Goal: Information Seeking & Learning: Compare options

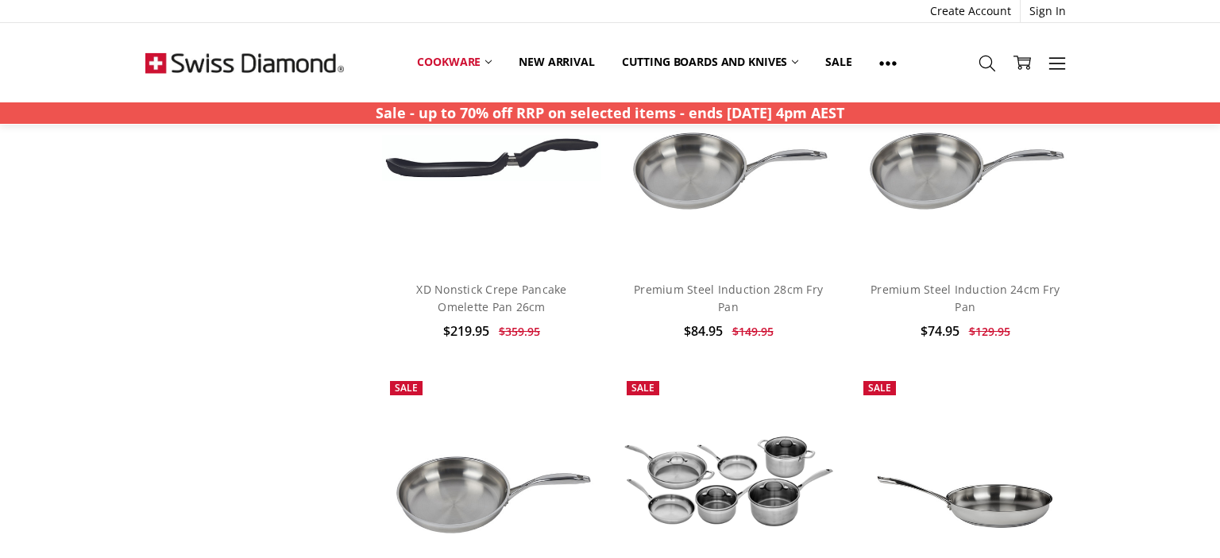
scroll to position [3774, 0]
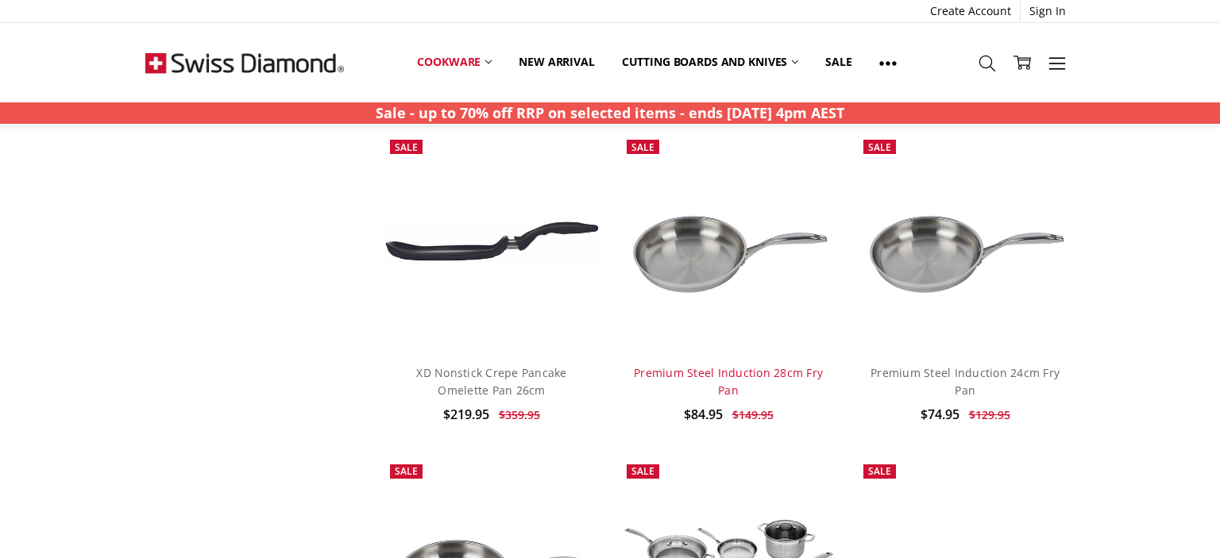
click at [694, 365] on link "Premium Steel Induction 28cm Fry Pan" at bounding box center [728, 381] width 189 height 33
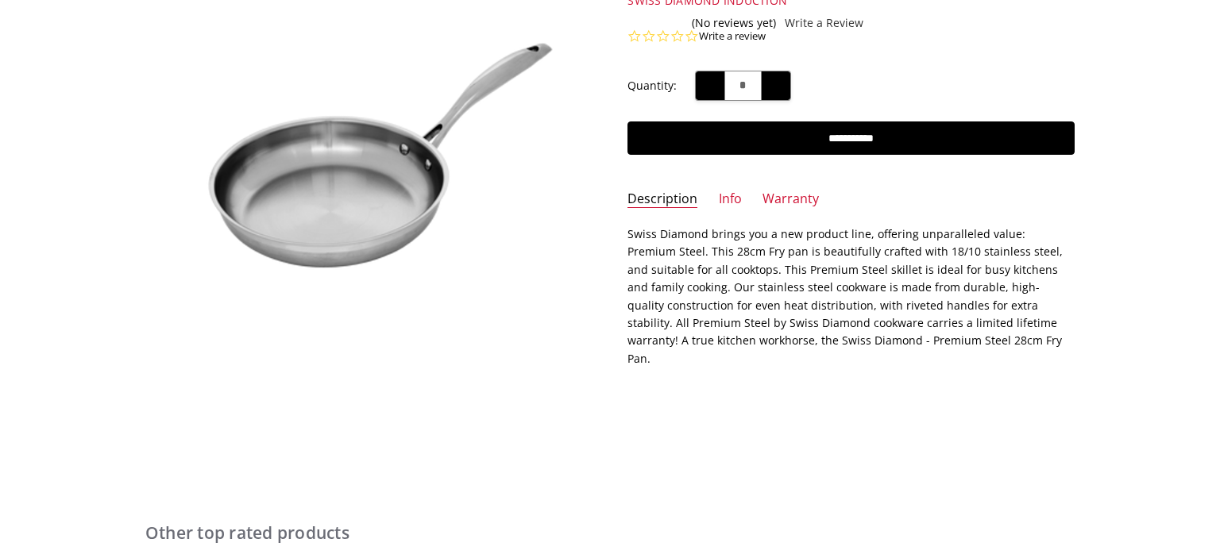
scroll to position [257, 0]
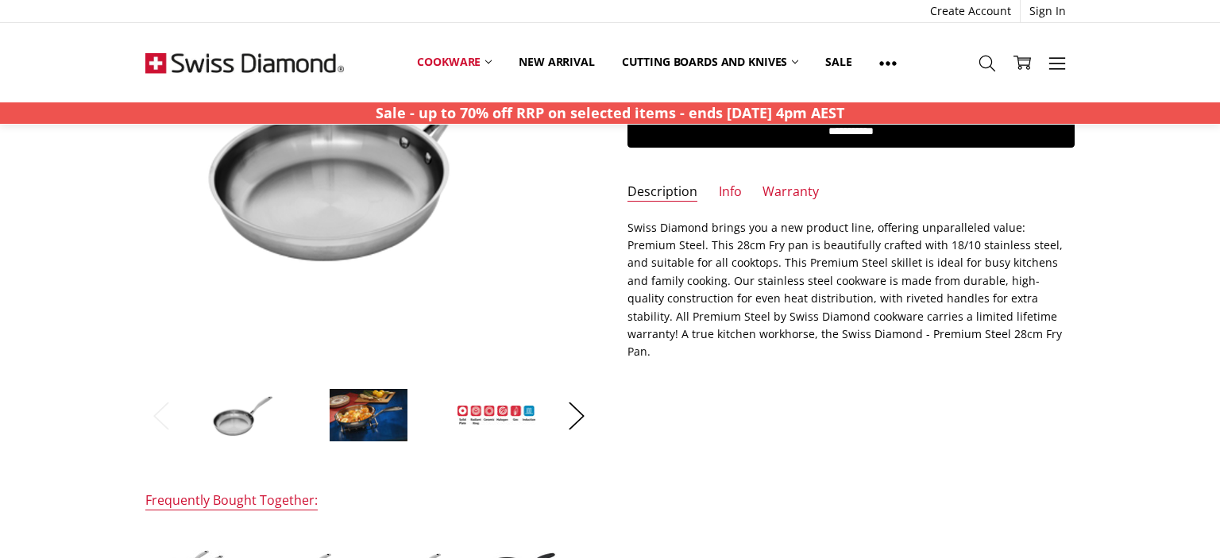
click at [368, 415] on img at bounding box center [368, 415] width 79 height 54
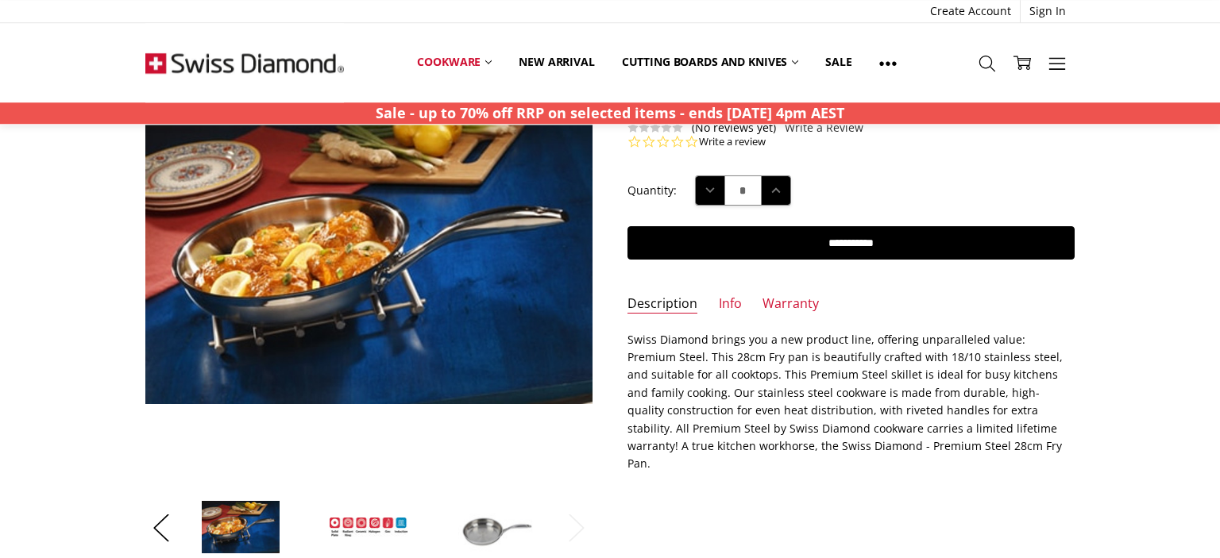
scroll to position [174, 0]
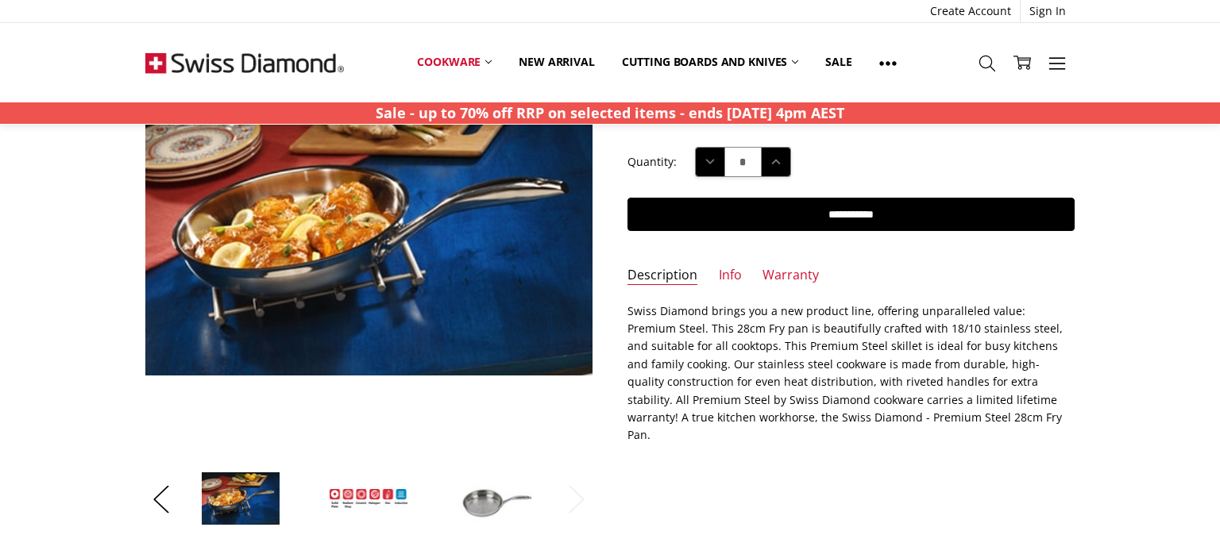
click at [490, 498] on img at bounding box center [496, 499] width 79 height 54
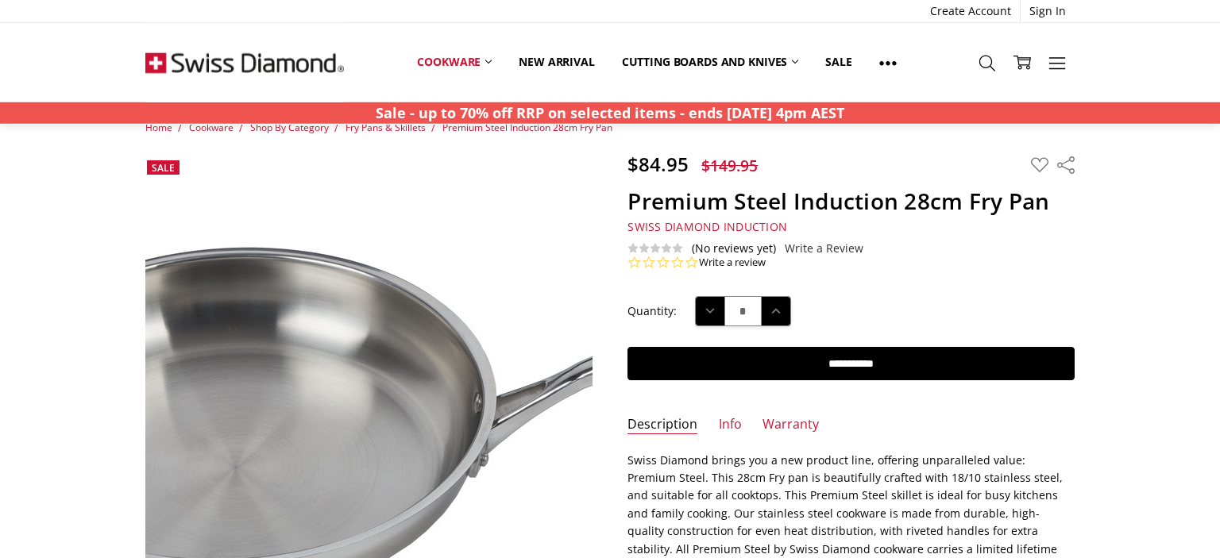
scroll to position [0, 0]
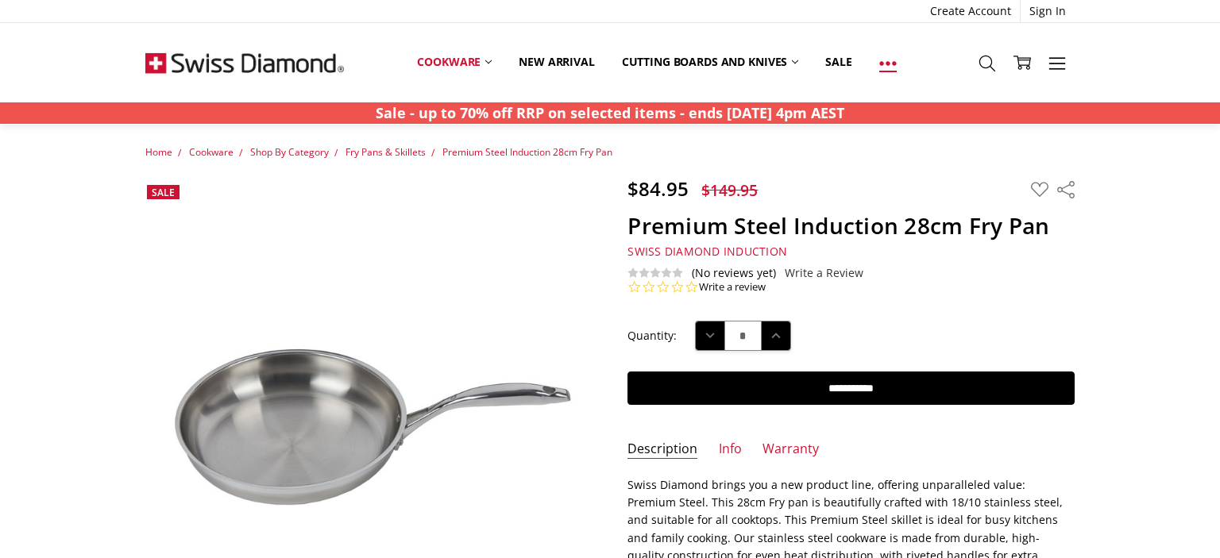
click at [890, 61] on icon at bounding box center [887, 63] width 17 height 17
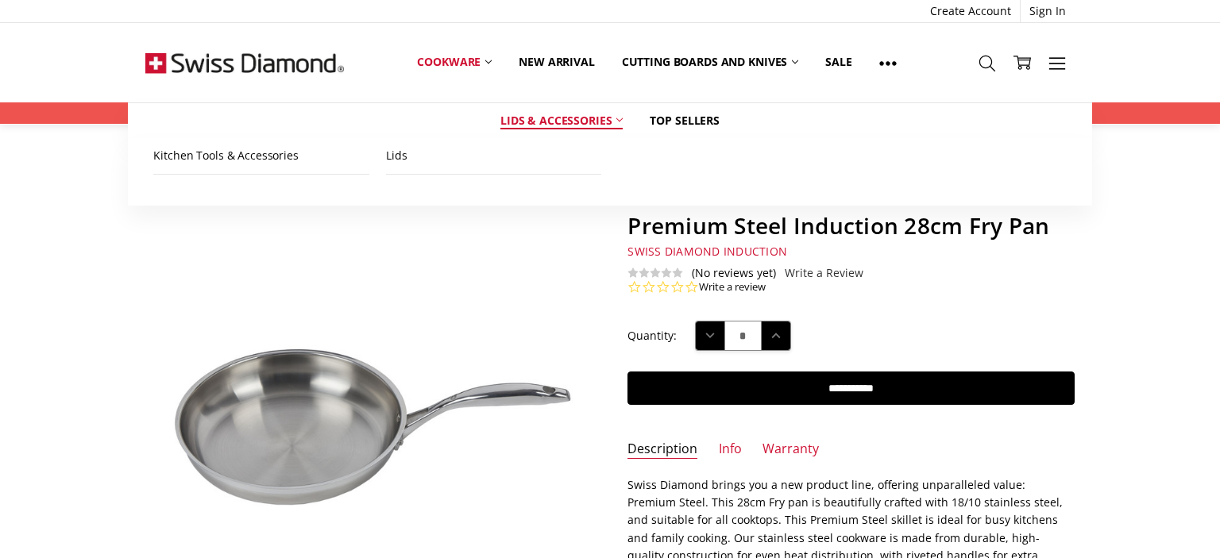
click at [545, 124] on link "Lids & Accessories" at bounding box center [561, 120] width 149 height 35
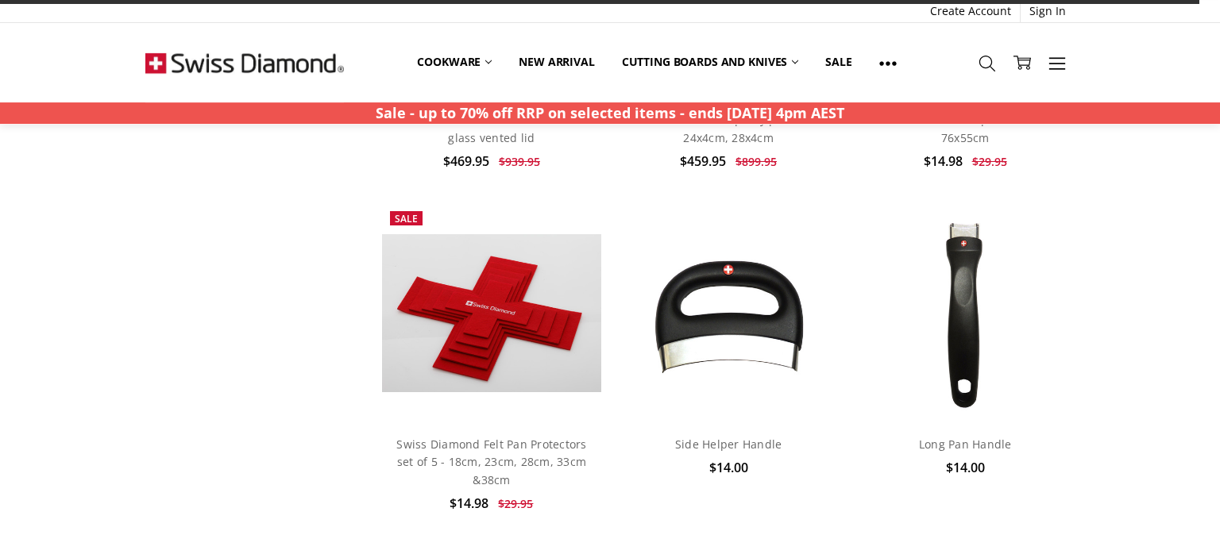
scroll to position [2264, 0]
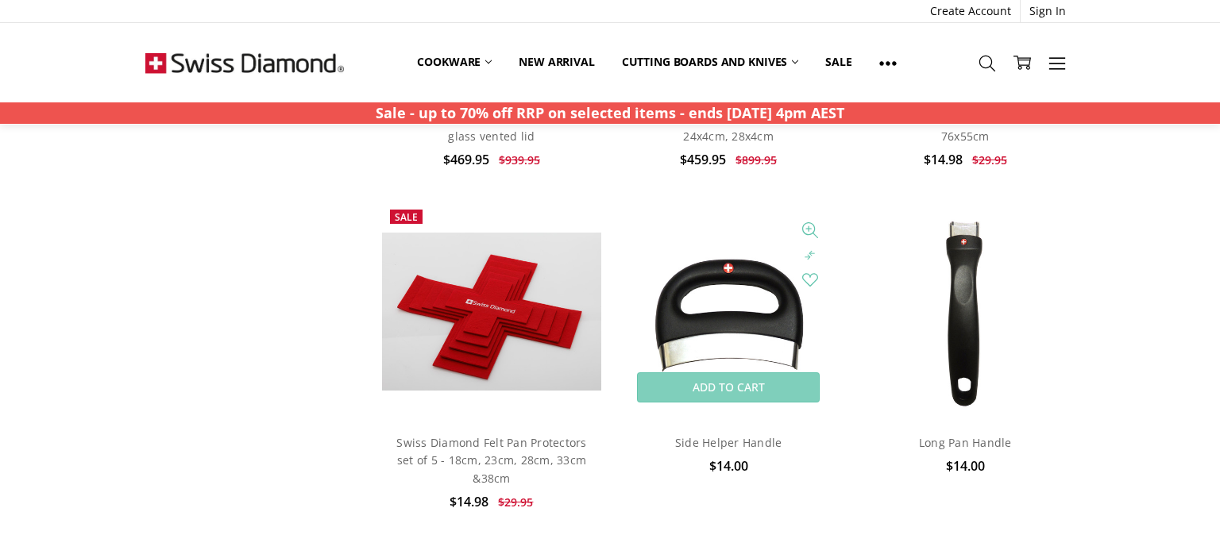
click at [704, 309] on img at bounding box center [728, 311] width 179 height 219
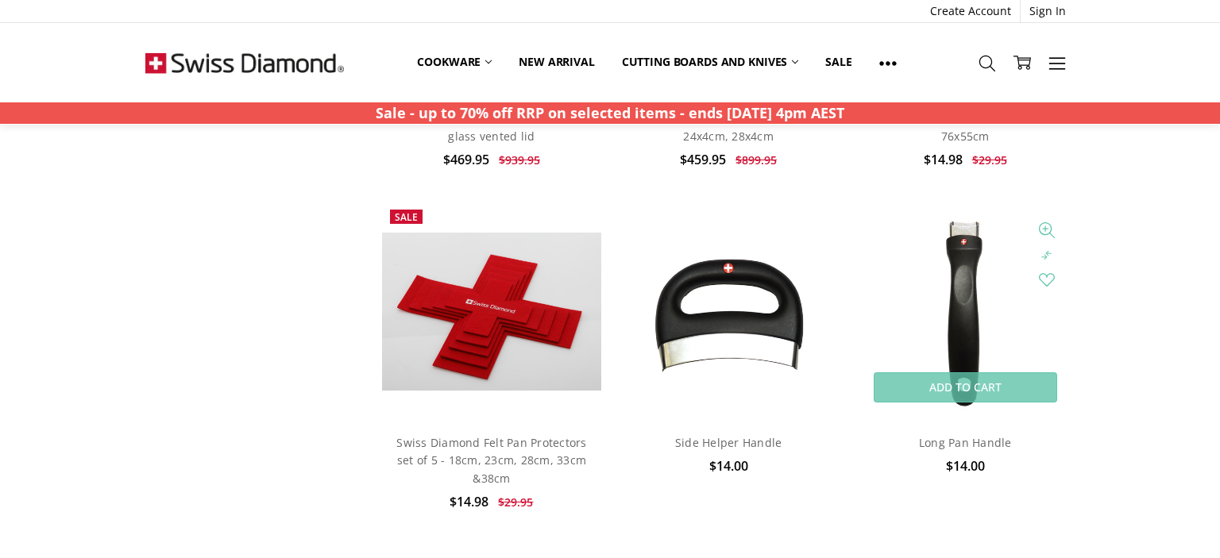
click at [968, 280] on img at bounding box center [964, 311] width 179 height 219
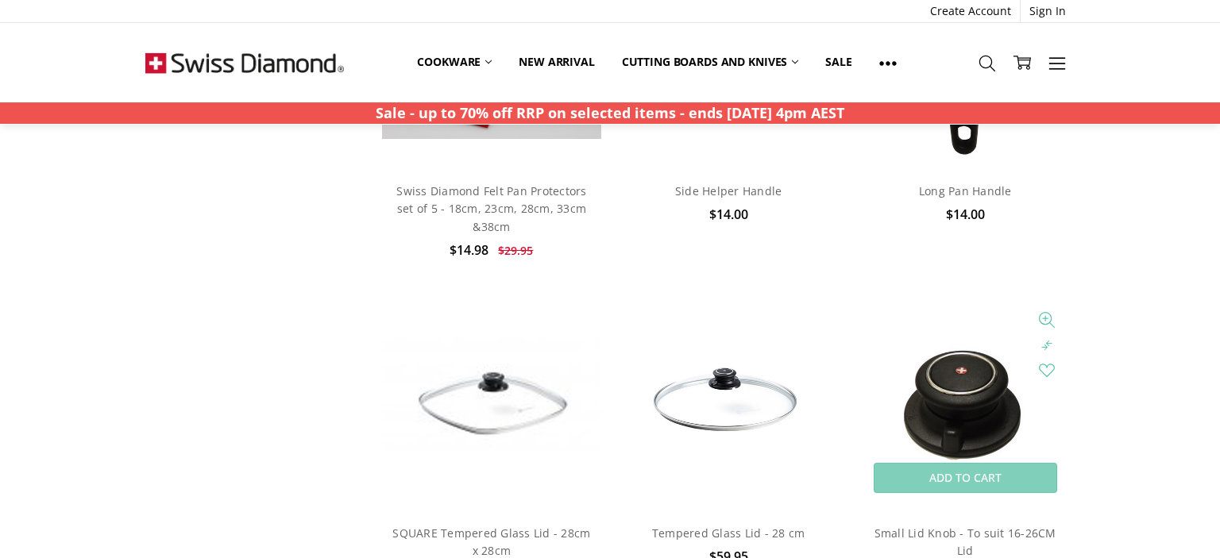
scroll to position [2600, 0]
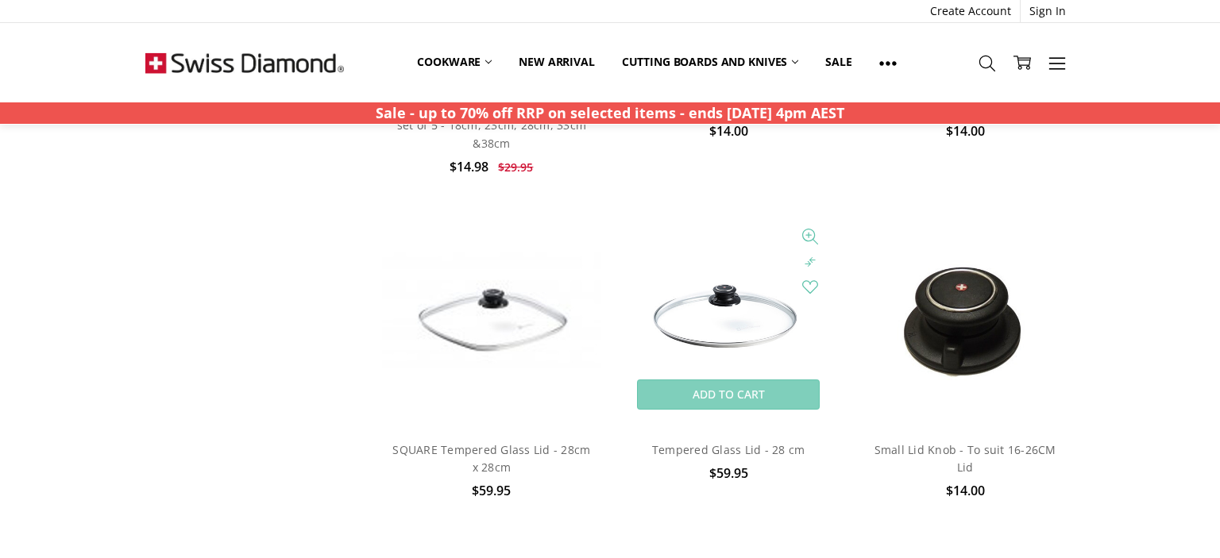
click at [716, 315] on img at bounding box center [728, 318] width 219 height 137
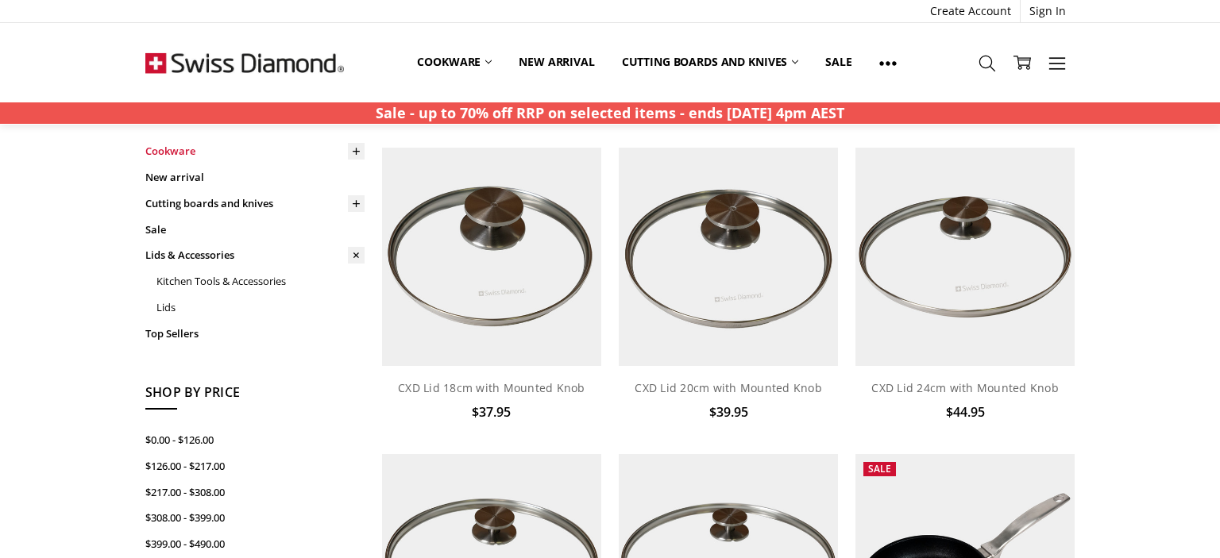
scroll to position [0, 0]
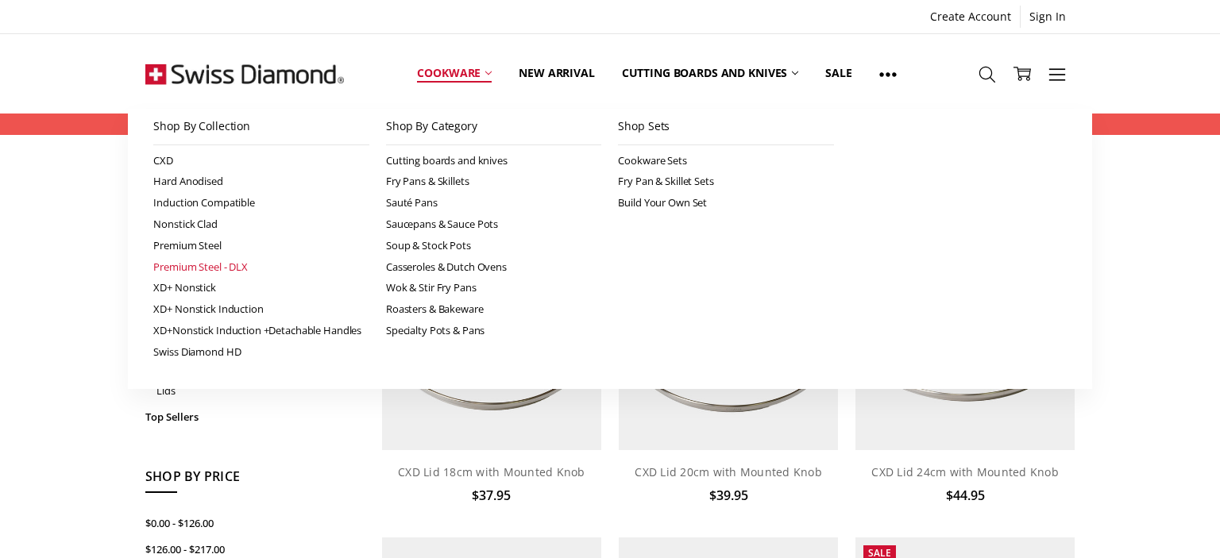
click at [183, 268] on link "Premium Steel - DLX" at bounding box center [261, 267] width 216 height 21
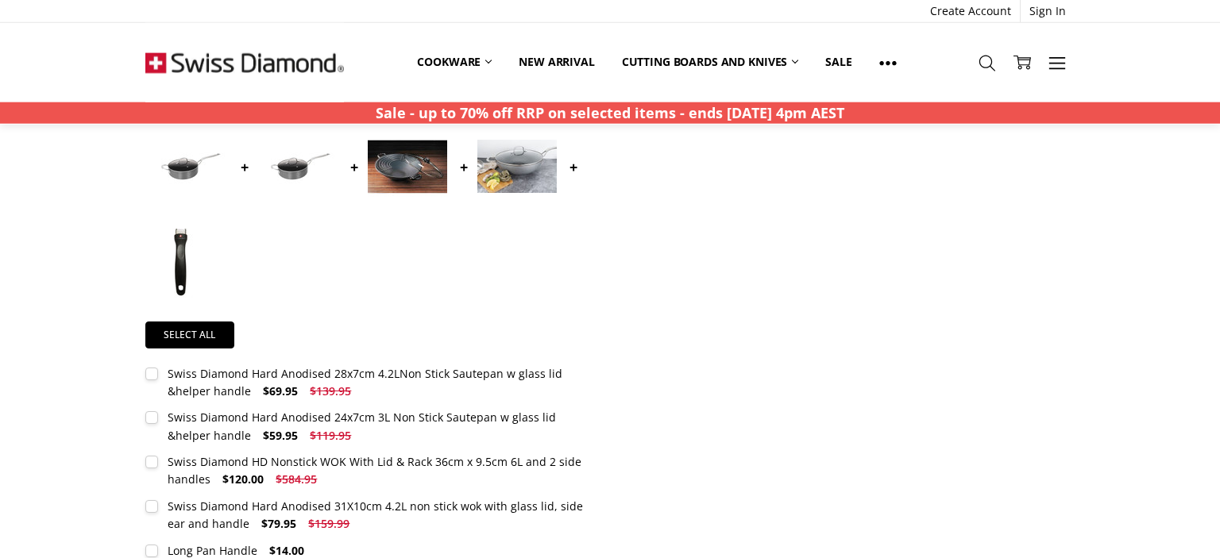
scroll to position [587, 0]
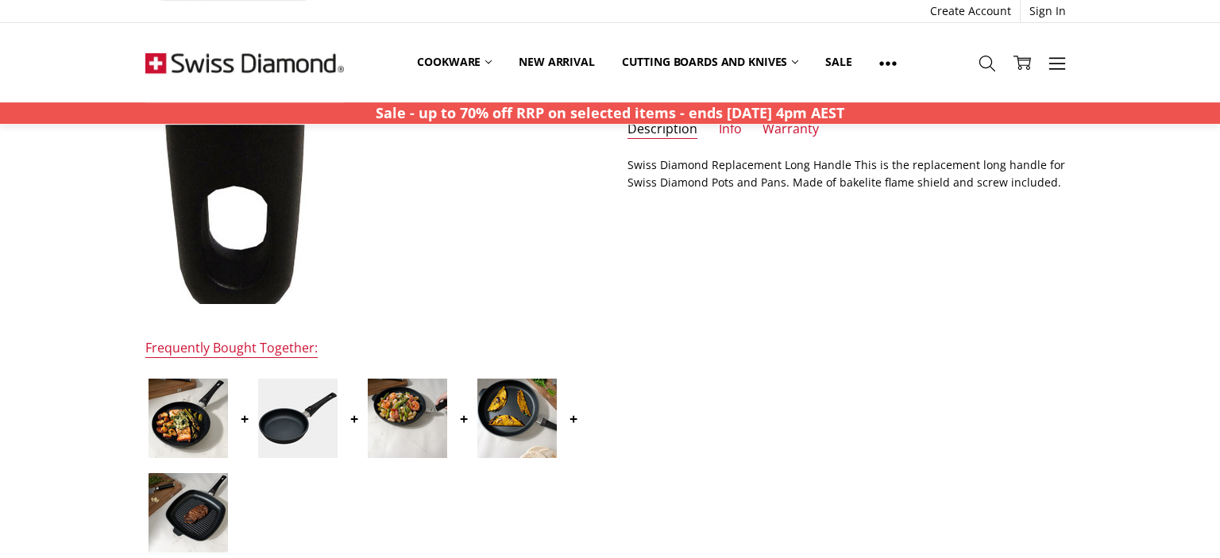
scroll to position [335, 0]
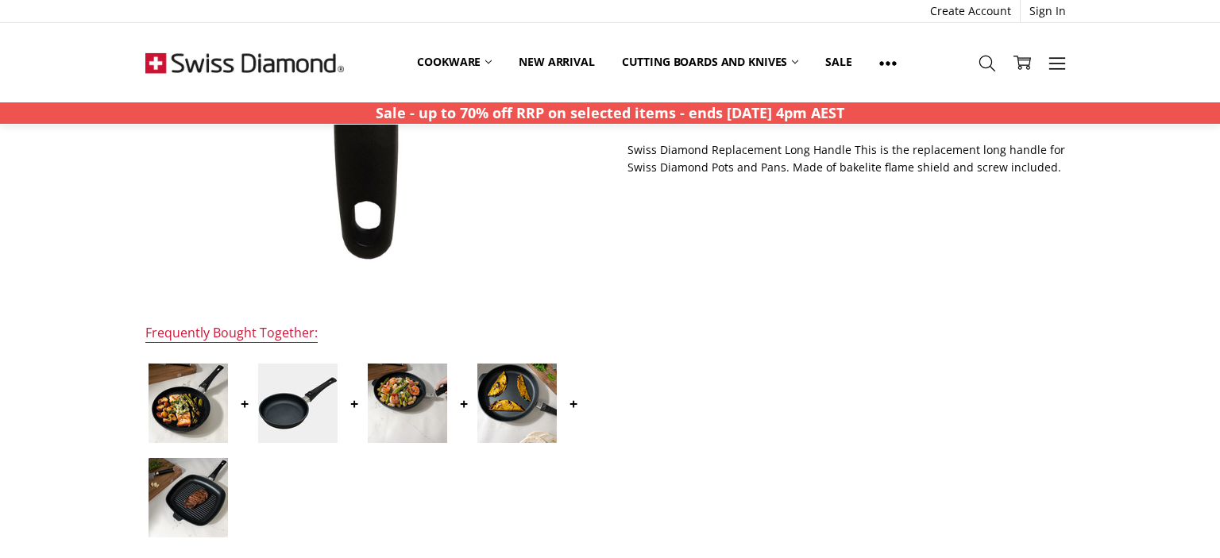
click at [172, 415] on img at bounding box center [188, 403] width 79 height 79
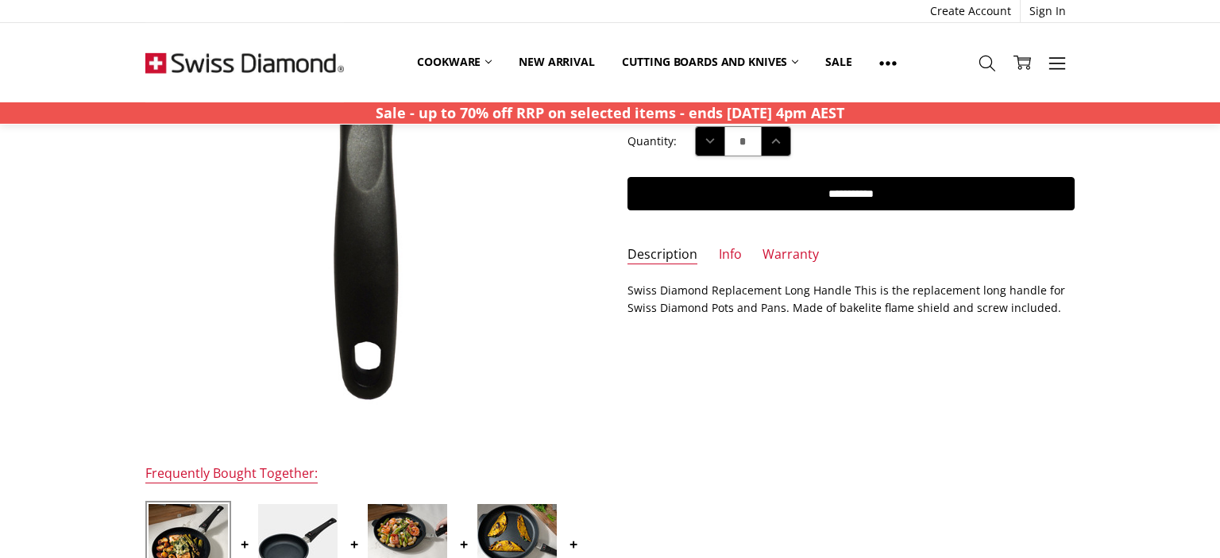
scroll to position [237, 0]
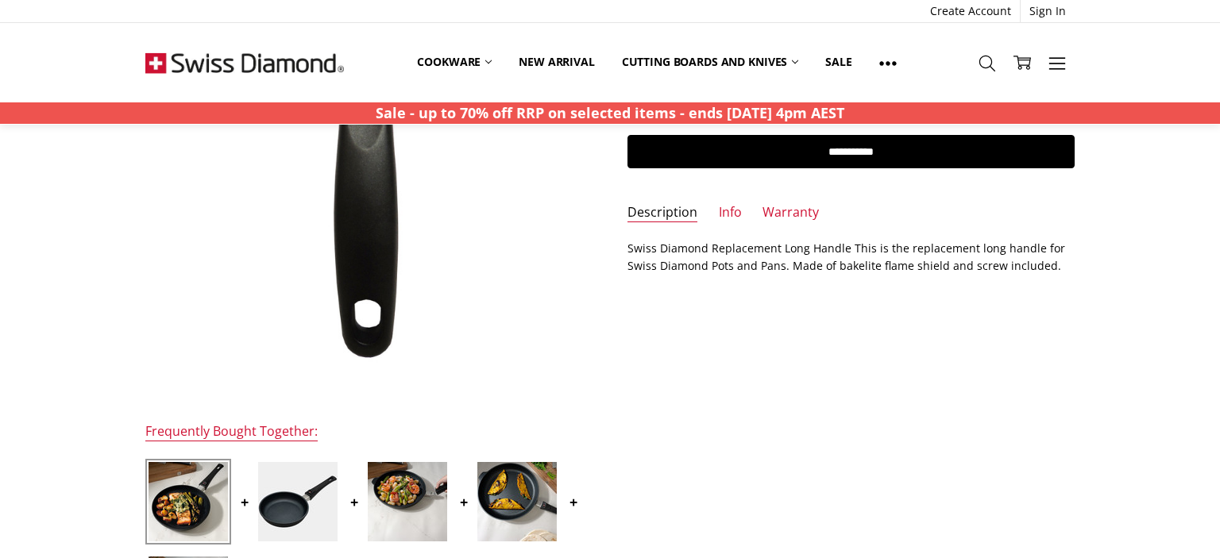
click at [176, 491] on img at bounding box center [188, 501] width 79 height 79
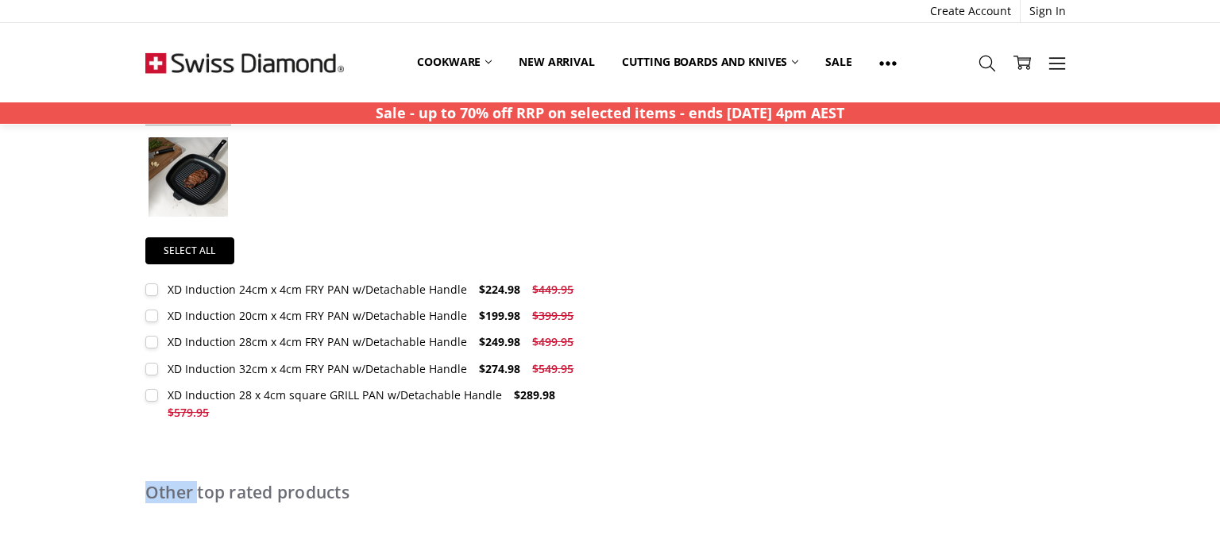
click at [176, 491] on h2 "Other top rated products" at bounding box center [609, 492] width 929 height 14
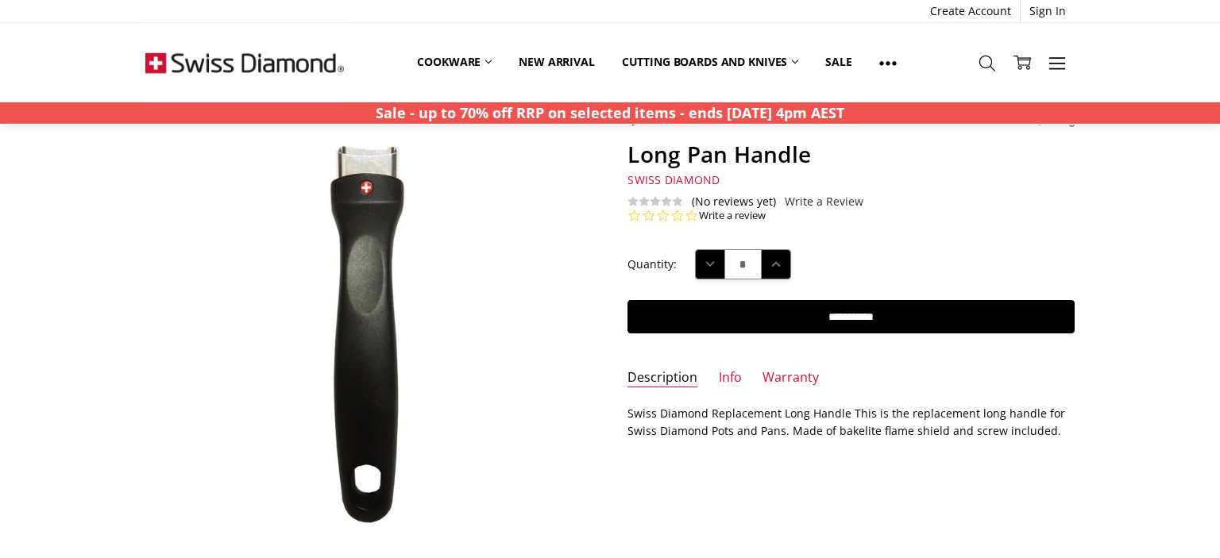
scroll to position [0, 0]
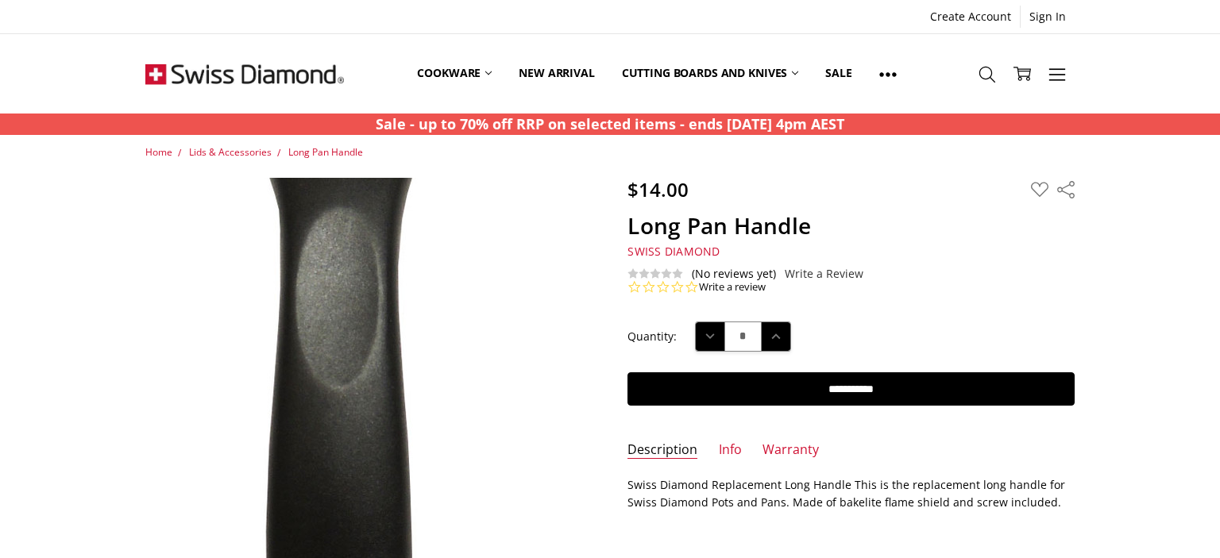
click at [396, 385] on img at bounding box center [346, 421] width 832 height 1017
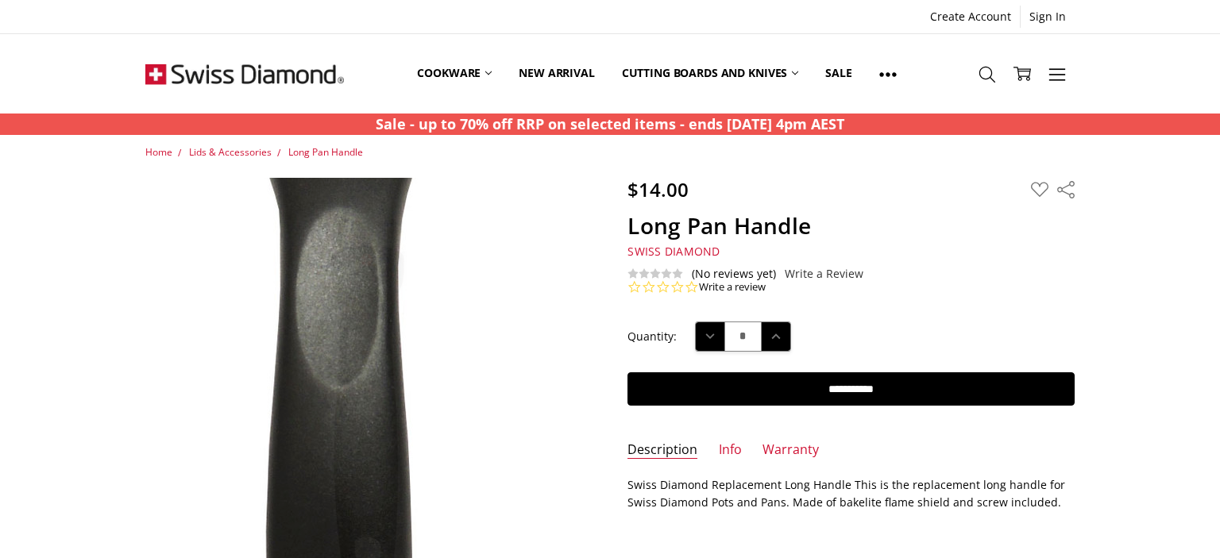
click at [396, 385] on img at bounding box center [609, 279] width 457 height 558
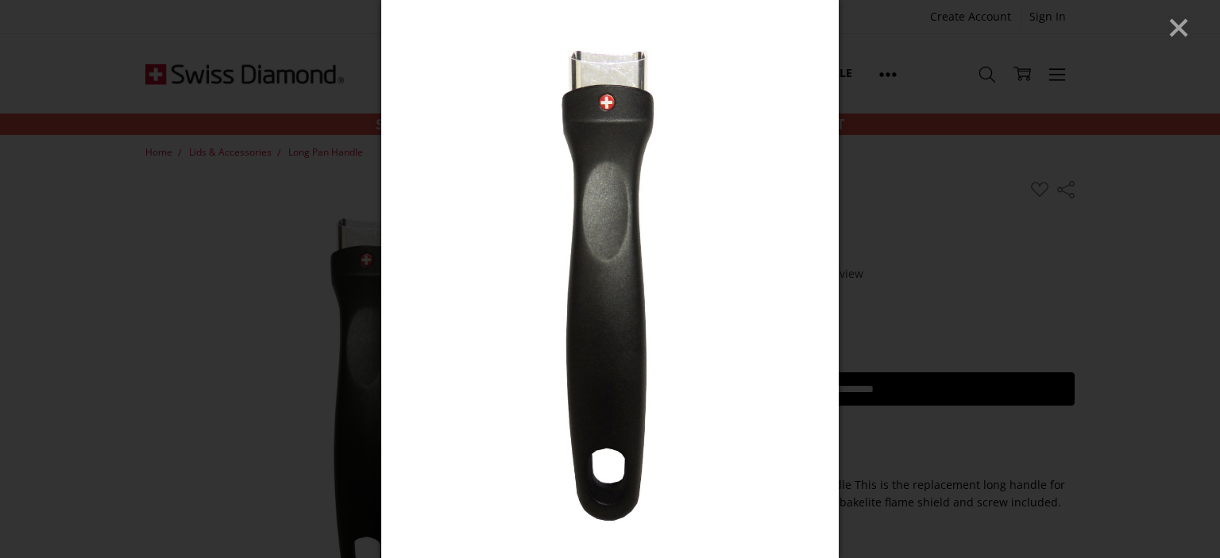
click at [1179, 30] on line "Close" at bounding box center [1179, 28] width 16 height 16
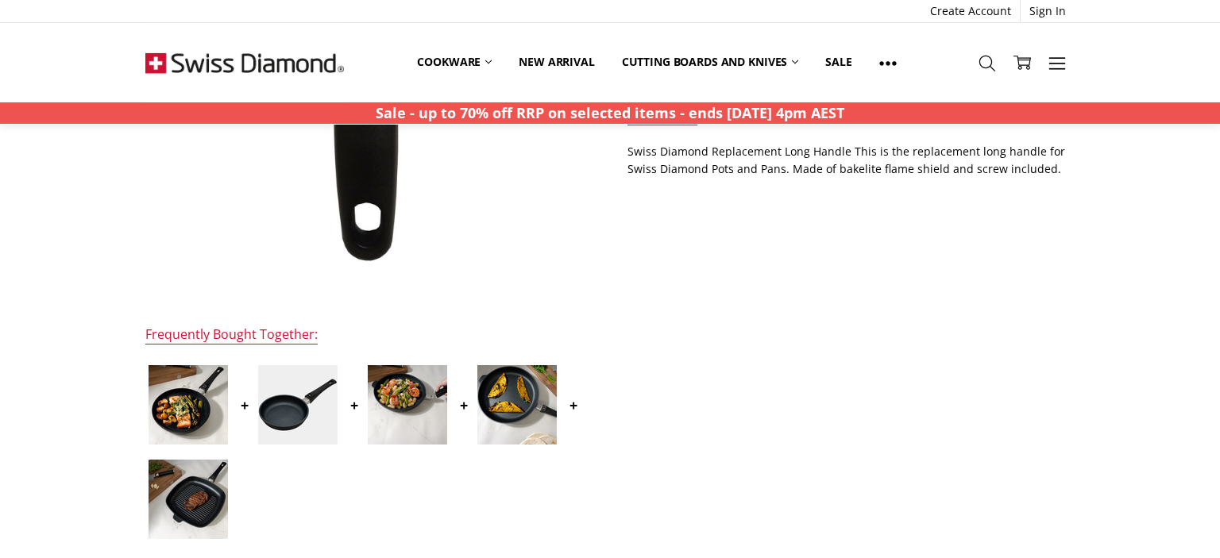
scroll to position [335, 0]
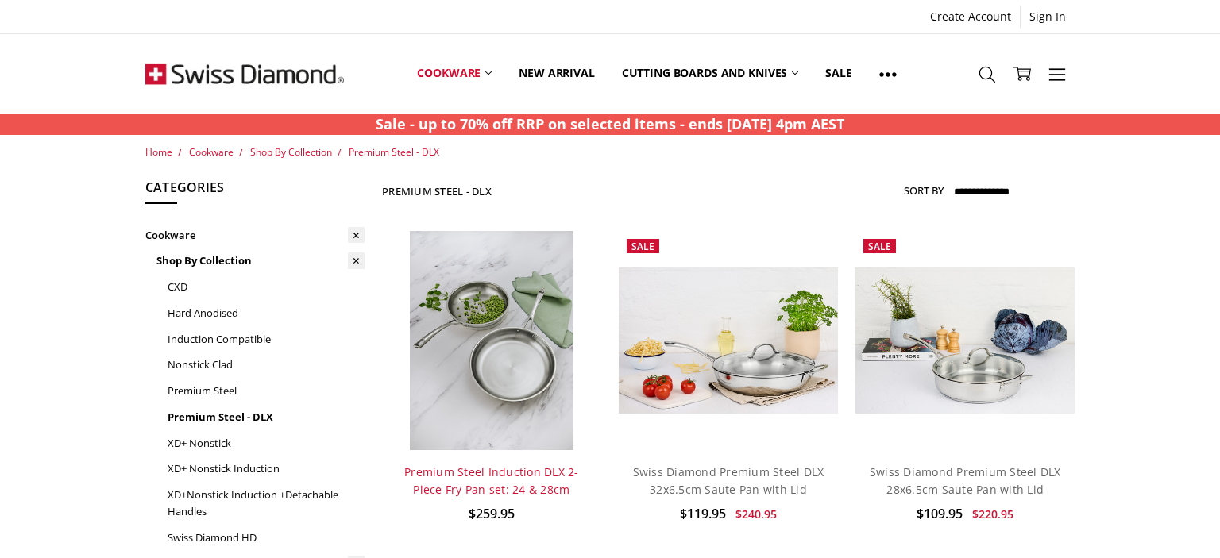
click at [450, 469] on link "Premium Steel Induction DLX 2-Piece Fry Pan set: 24 & 28cm" at bounding box center [491, 481] width 175 height 33
click at [209, 389] on link "Premium Steel" at bounding box center [266, 391] width 197 height 26
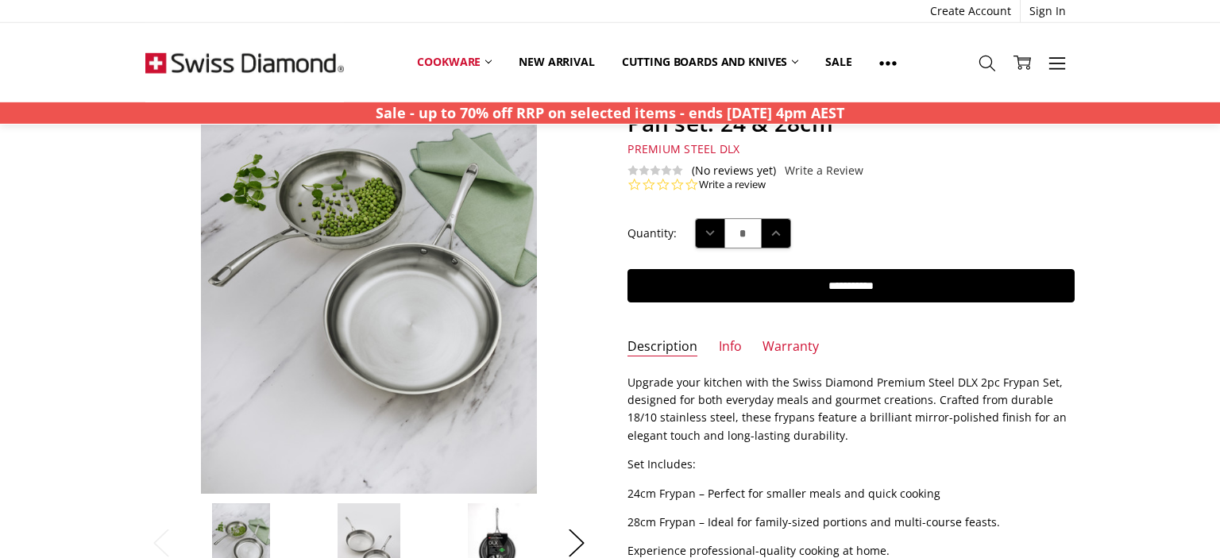
scroll to position [83, 0]
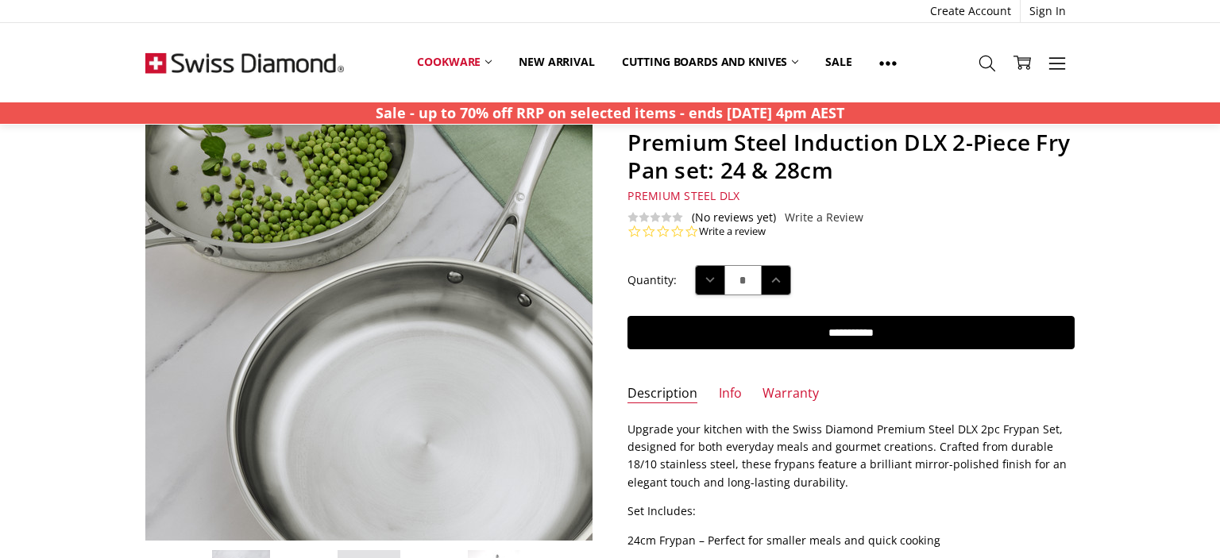
click at [423, 315] on img at bounding box center [330, 320] width 763 height 1017
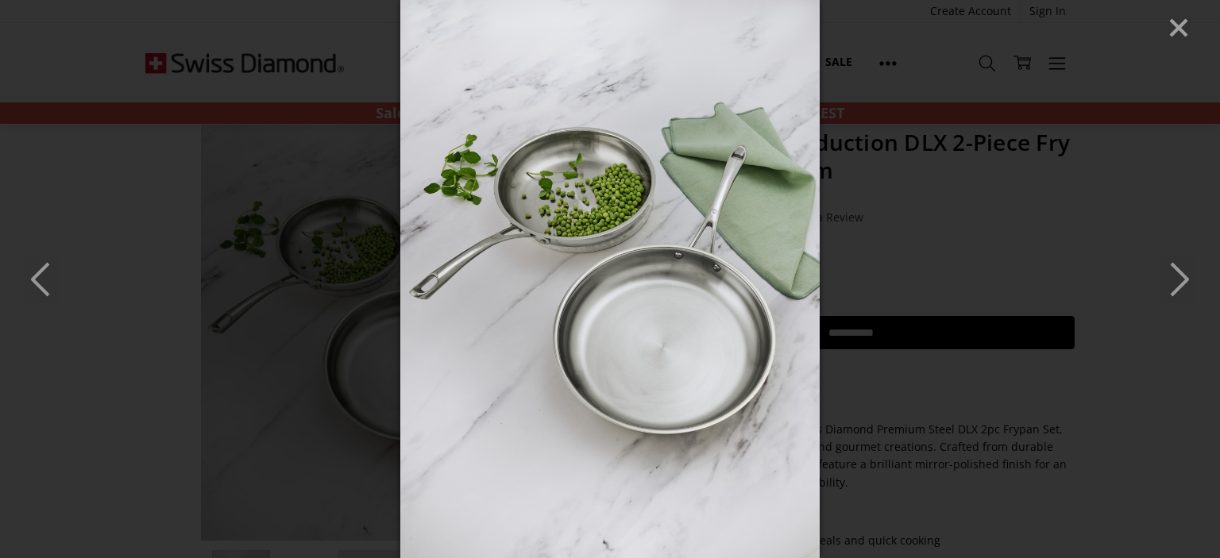
click at [1187, 275] on icon "Next" at bounding box center [1177, 280] width 35 height 48
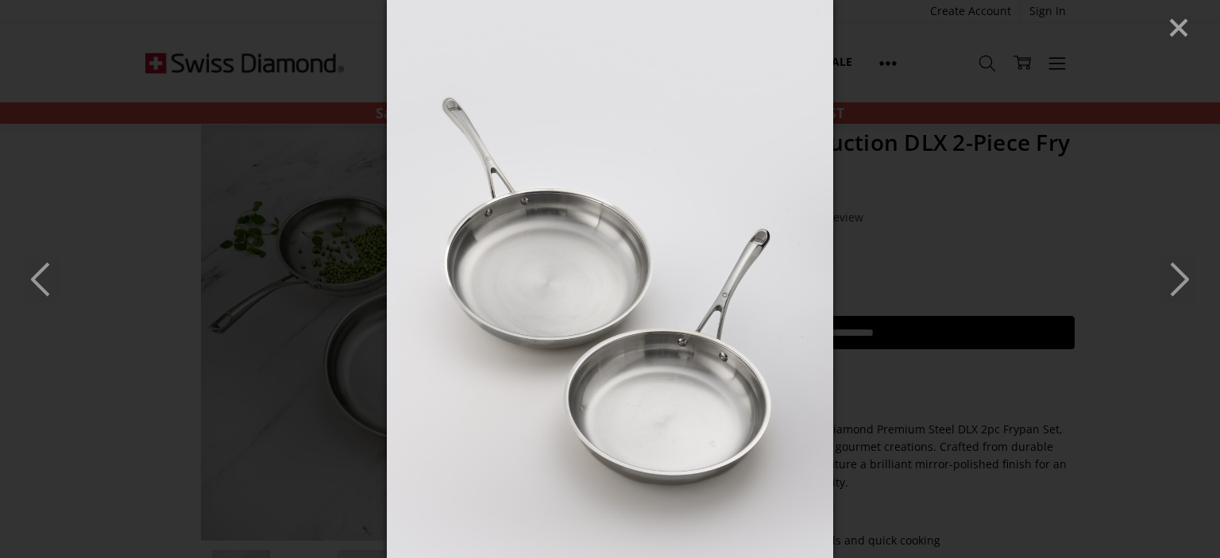
click at [1187, 275] on icon "Next" at bounding box center [1177, 280] width 35 height 48
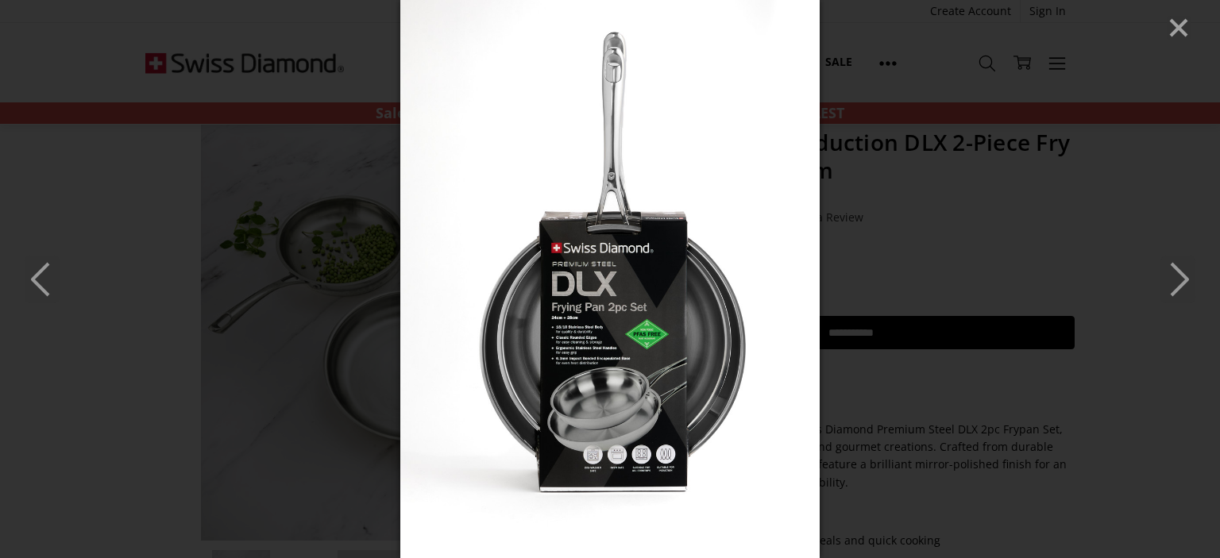
click at [1187, 275] on icon "Next" at bounding box center [1177, 280] width 35 height 48
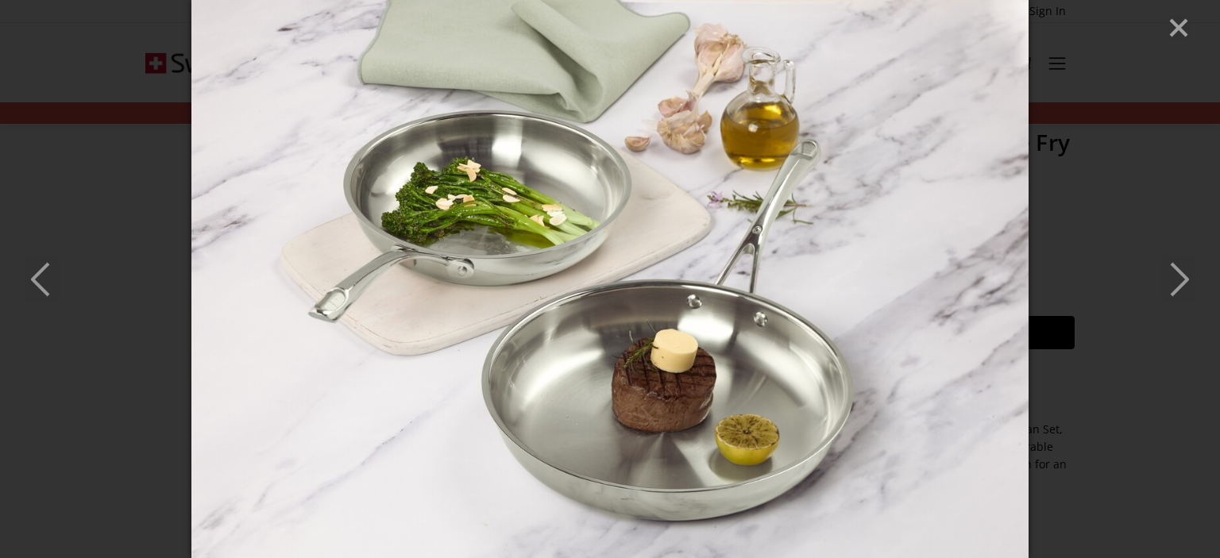
click at [1187, 275] on icon "Next" at bounding box center [1177, 280] width 35 height 48
click at [1182, 27] on line "Close" at bounding box center [1179, 28] width 16 height 16
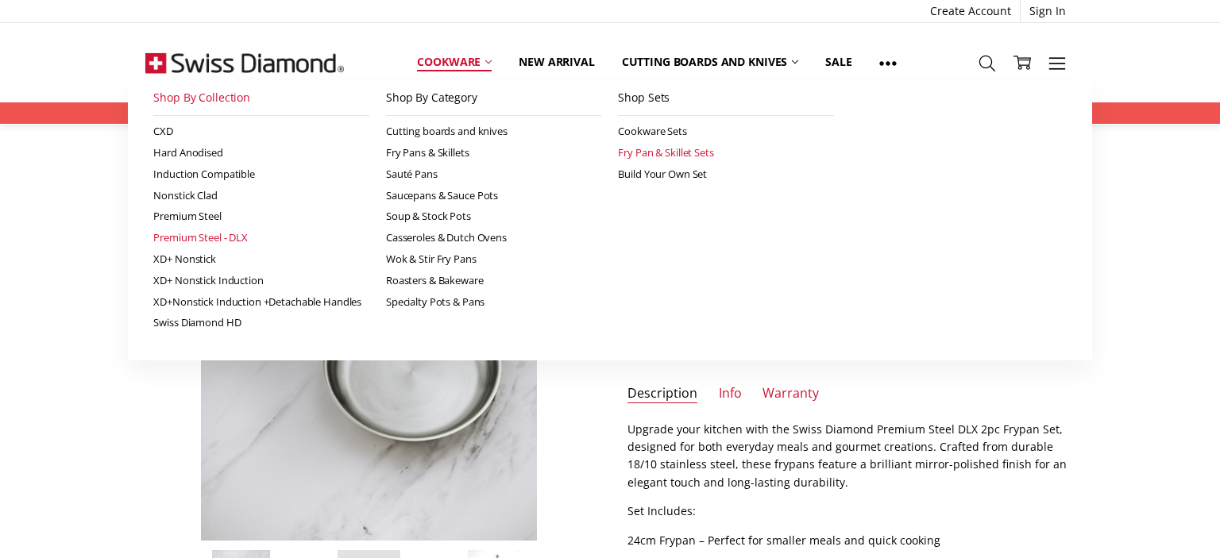
click at [639, 153] on link "Fry Pan & Skillet Sets" at bounding box center [726, 152] width 216 height 21
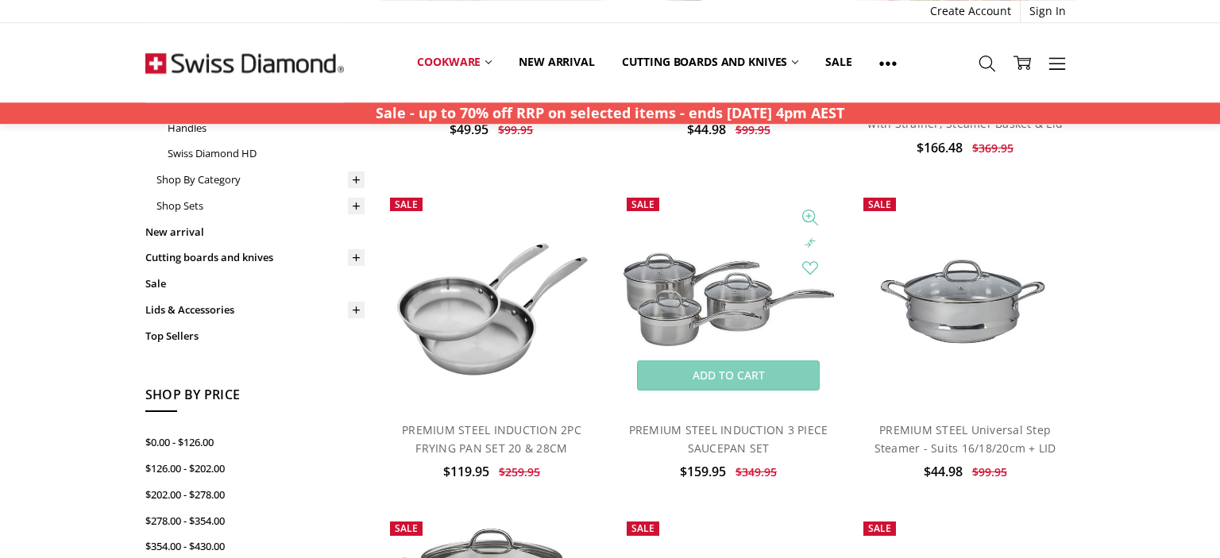
scroll to position [419, 0]
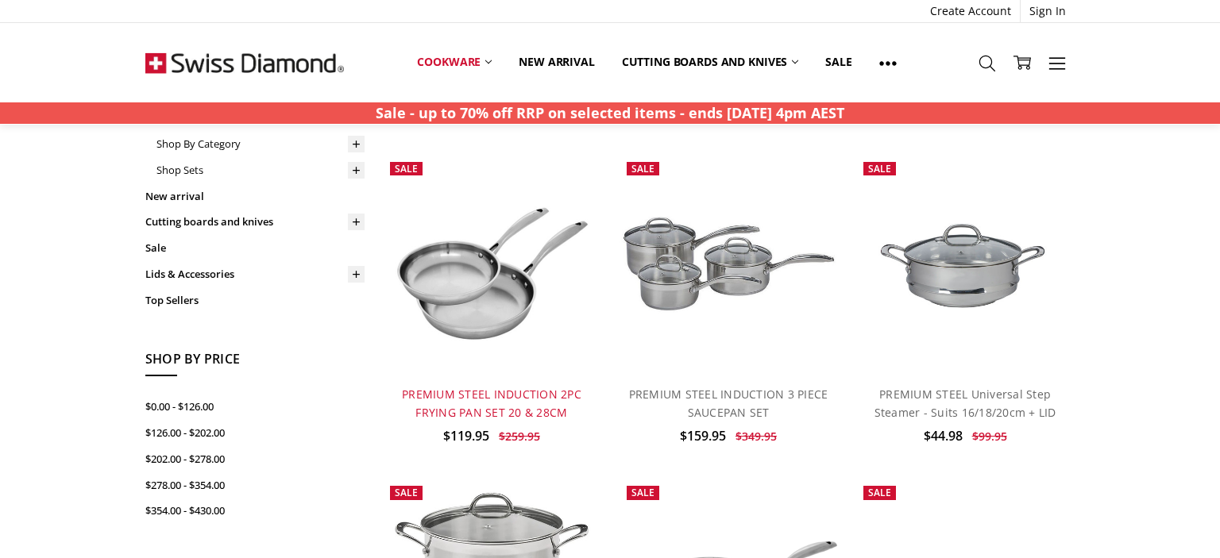
click at [481, 393] on link "PREMIUM STEEL INDUCTION 2PC FRYING PAN SET 20 & 28CM" at bounding box center [492, 403] width 180 height 33
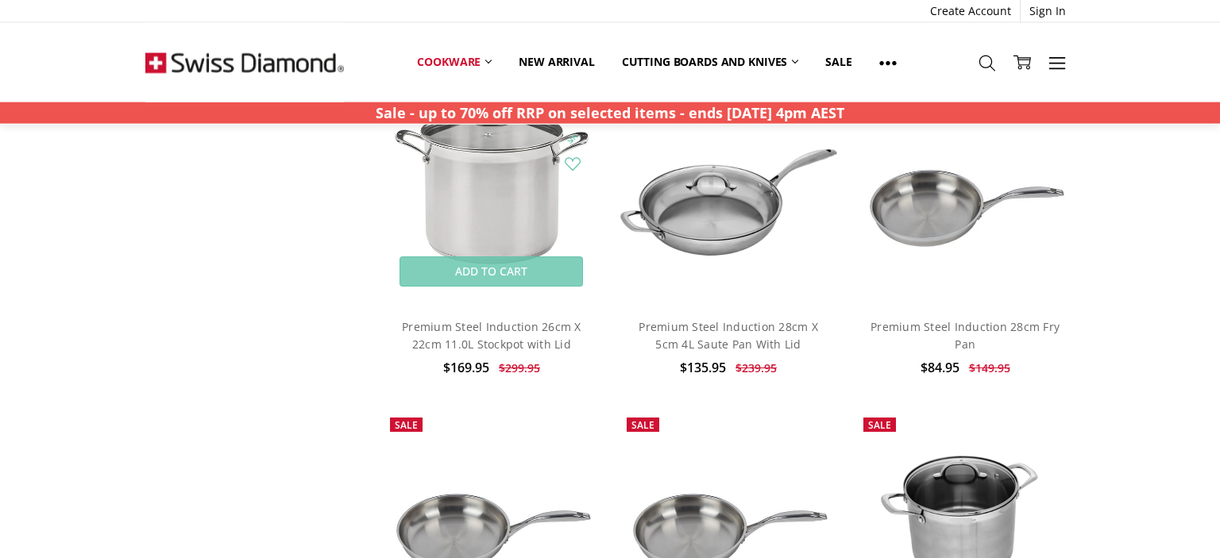
scroll to position [839, 0]
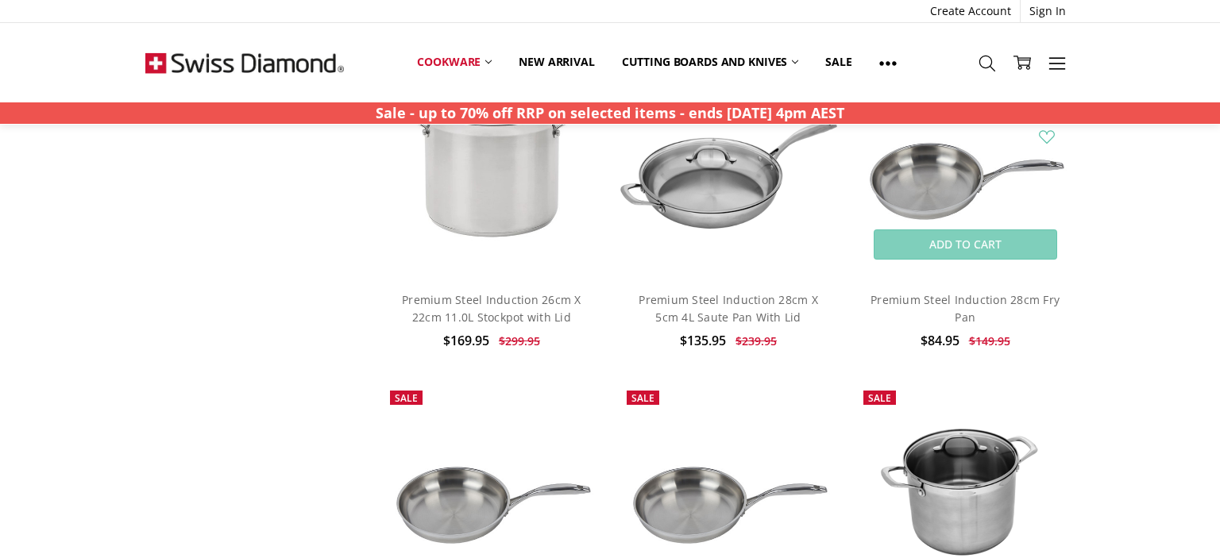
click at [920, 160] on img at bounding box center [964, 168] width 219 height 146
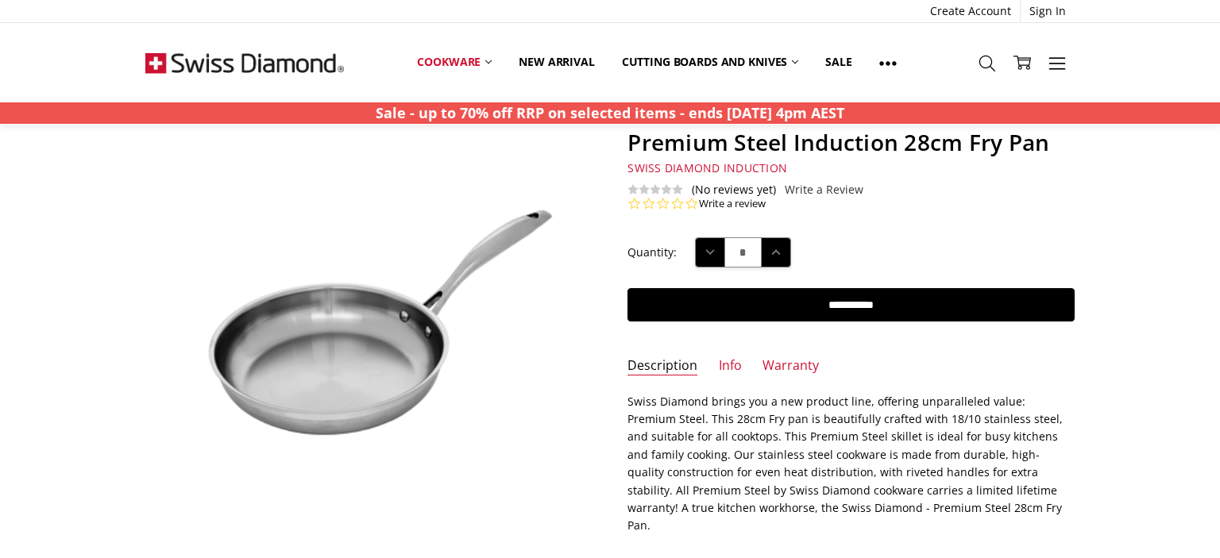
scroll to position [168, 0]
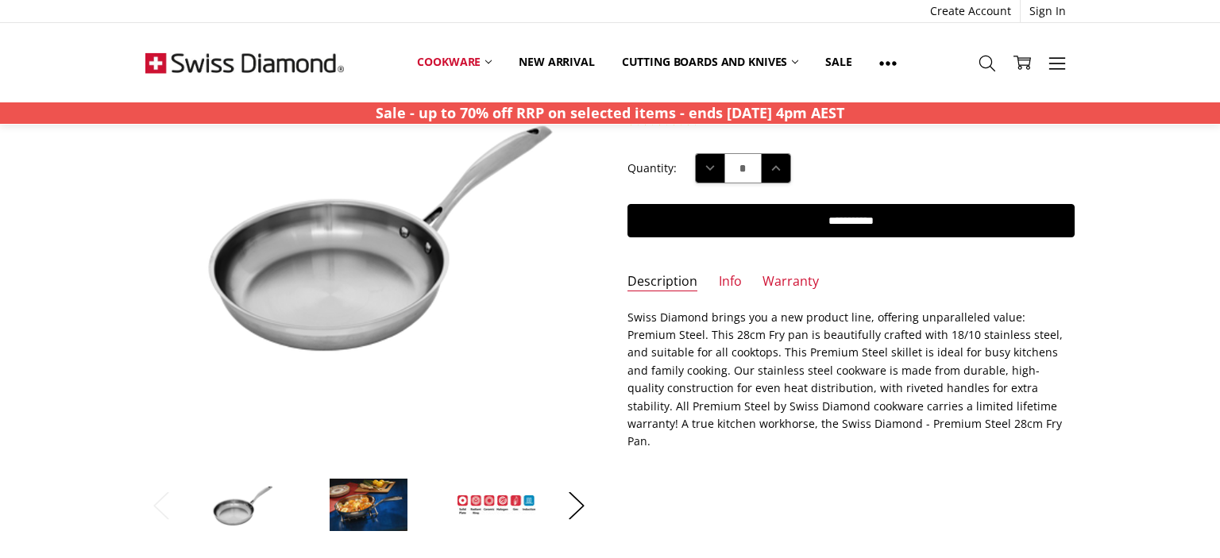
click at [371, 503] on img at bounding box center [368, 505] width 79 height 54
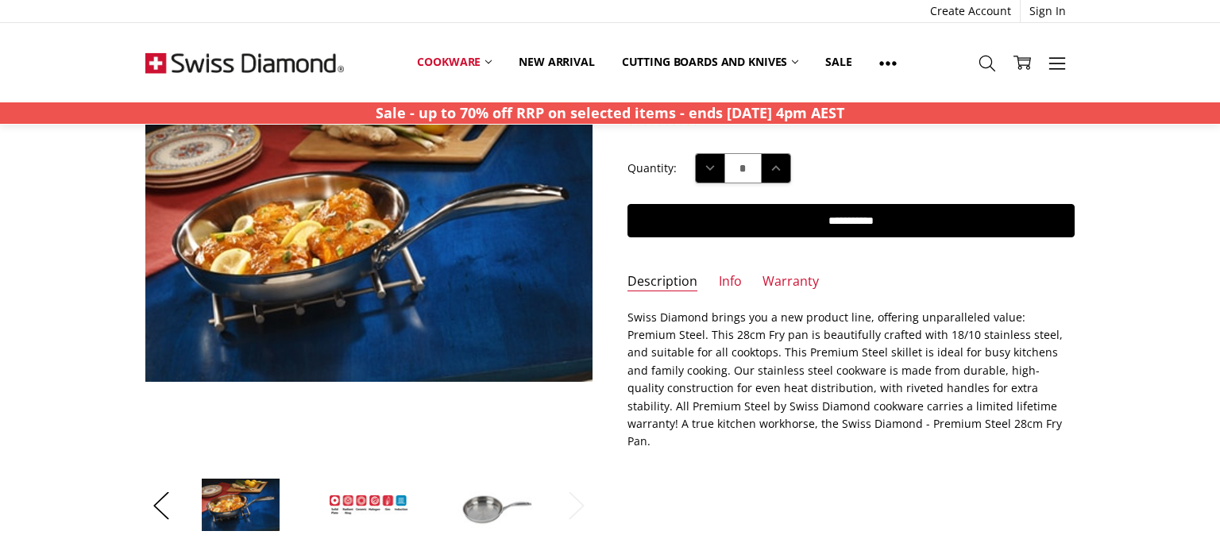
click at [377, 500] on img at bounding box center [368, 505] width 79 height 21
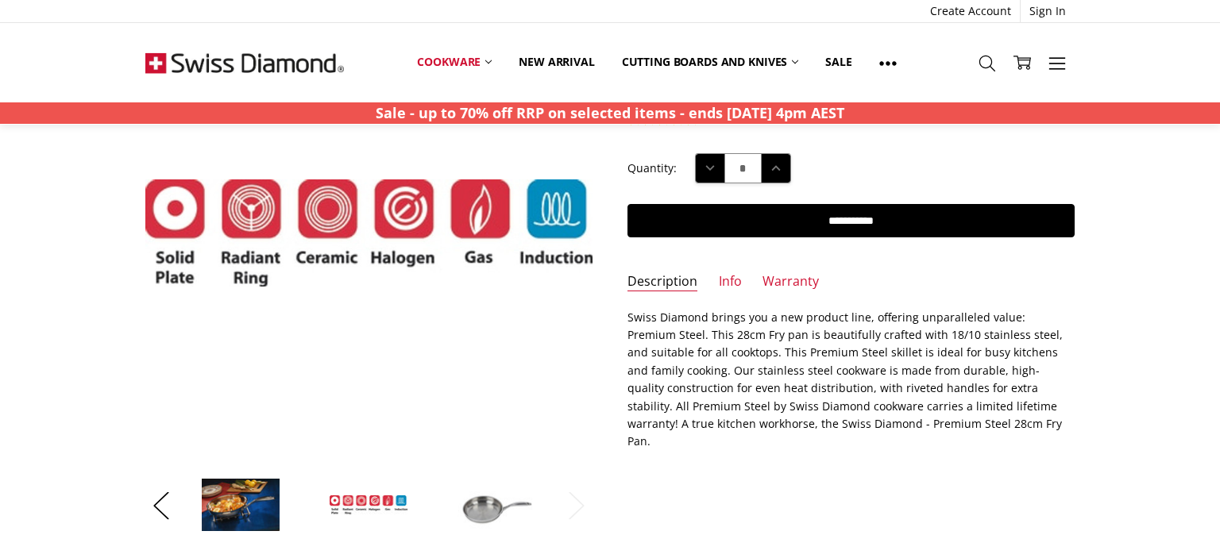
click at [481, 510] on img at bounding box center [496, 505] width 79 height 54
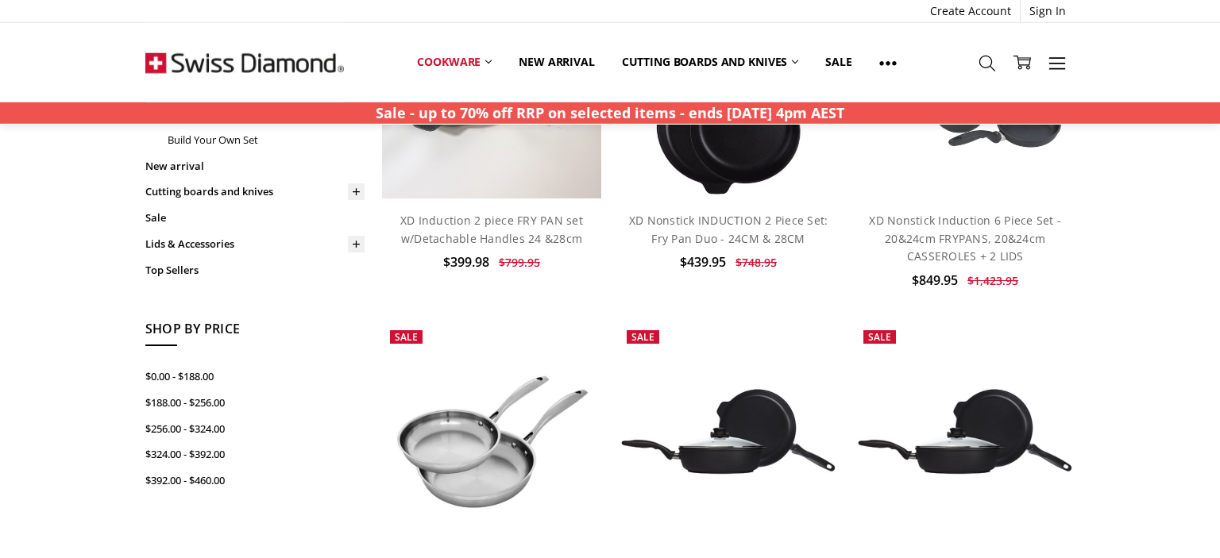
scroll to position [168, 0]
